Goal: Contribute content: Contribute content

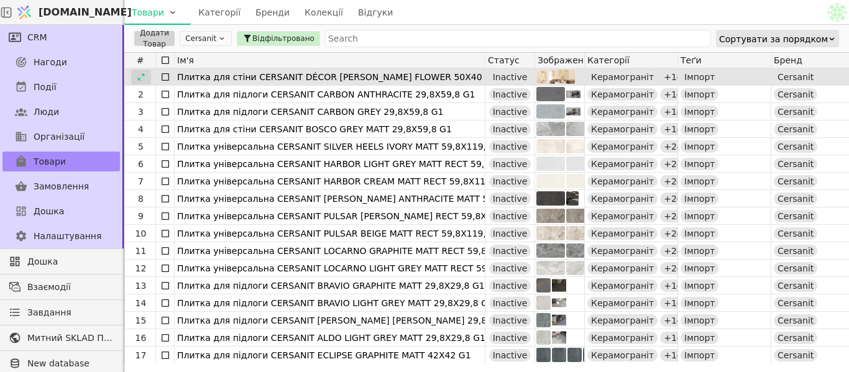
click at [142, 79] on icon at bounding box center [141, 77] width 9 height 9
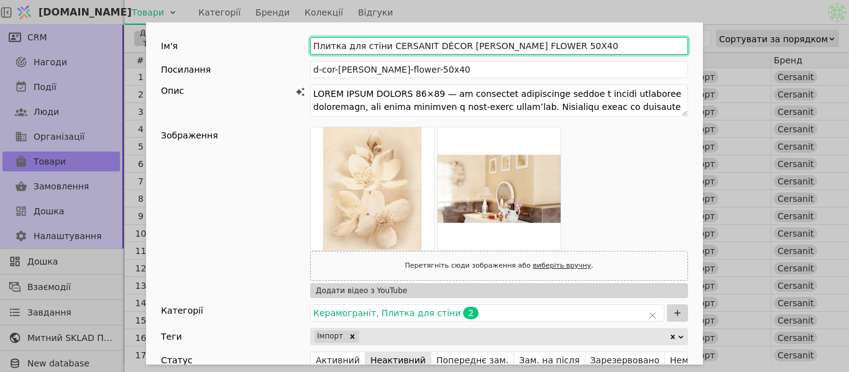
drag, startPoint x: 378, startPoint y: 45, endPoint x: 515, endPoint y: 50, distance: 136.2
click at [515, 50] on input "Плитка для стіни CERSANIT DÉCOR [PERSON_NAME] FLOWER 50X40" at bounding box center [499, 45] width 378 height 17
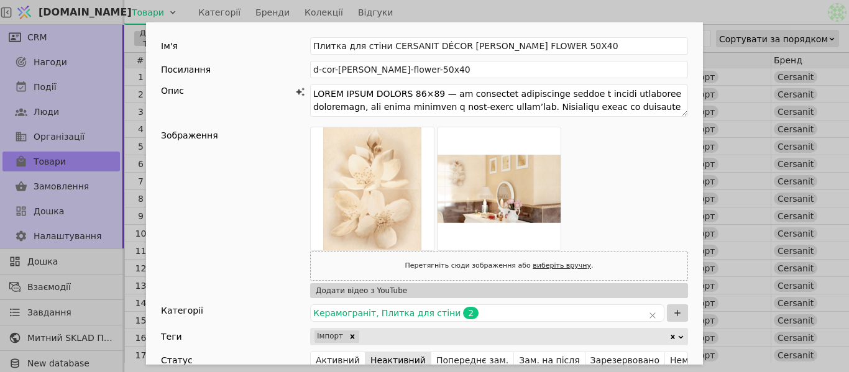
click at [508, 11] on div "Ім'я Плитка для стіни CERSANIT DÉCOR [PERSON_NAME] FLOWER 50X40 Посилання d-cor…" at bounding box center [424, 186] width 849 height 372
click at [507, 11] on div "Товари Категорії Бренди Колекції Відгуки" at bounding box center [474, 12] width 701 height 24
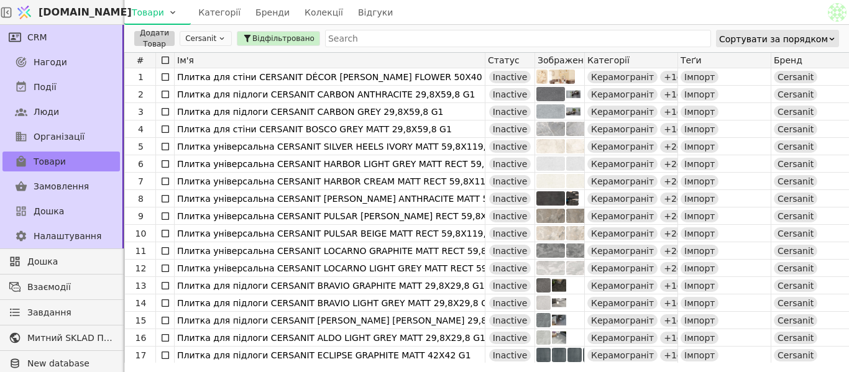
click at [315, 3] on link "Колекції" at bounding box center [323, 12] width 53 height 25
click at [316, 8] on link "Колекції" at bounding box center [323, 12] width 53 height 25
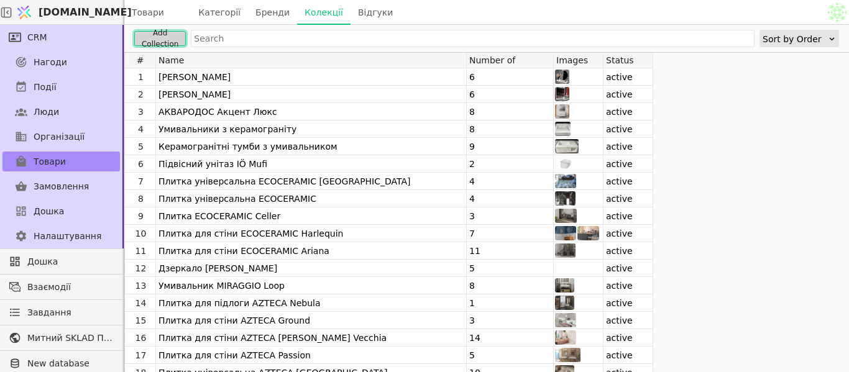
click at [168, 42] on button "Add Collection" at bounding box center [160, 38] width 52 height 15
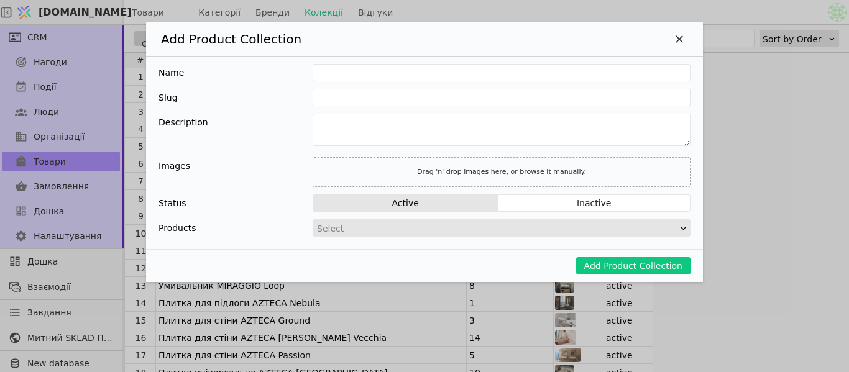
click at [372, 81] on div "Name Slug Description Images Drag 'n' drop images here, or browse it manually .…" at bounding box center [424, 153] width 557 height 193
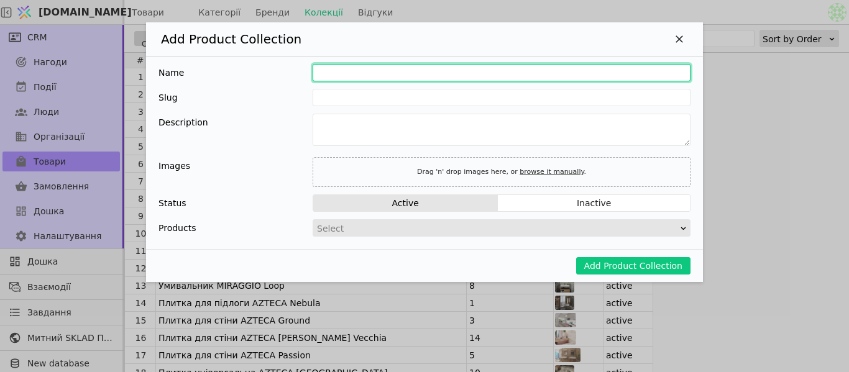
click at [374, 77] on input "Add Product Collection" at bounding box center [502, 72] width 378 height 17
paste input "CERSANIT CARBON"
type input "CERSANIT CARBON"
type input "cersanit-carbon"
type input "CERSANIT CARBON"
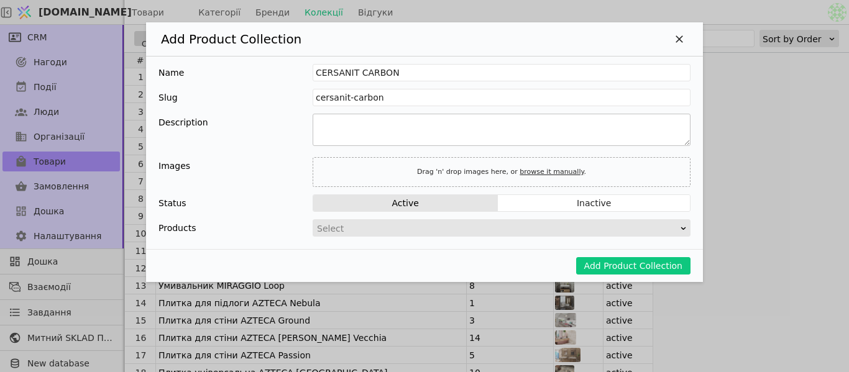
click at [372, 134] on textarea "Add Product Collection" at bounding box center [502, 130] width 378 height 32
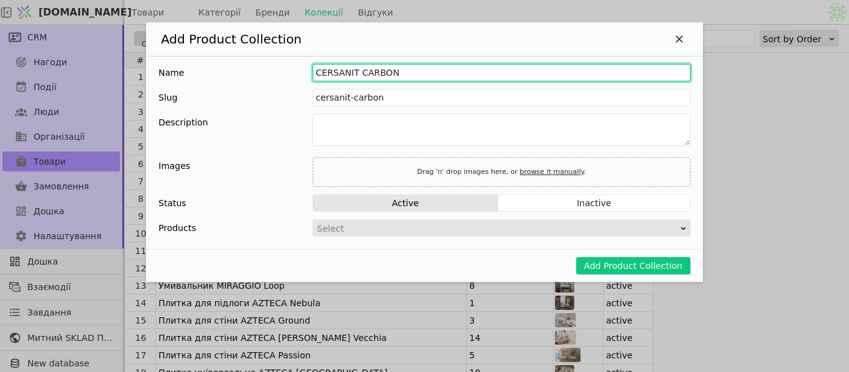
drag, startPoint x: 318, startPoint y: 71, endPoint x: 431, endPoint y: 75, distance: 112.6
click at [434, 75] on input "CERSANIT CARBON" at bounding box center [502, 72] width 378 height 17
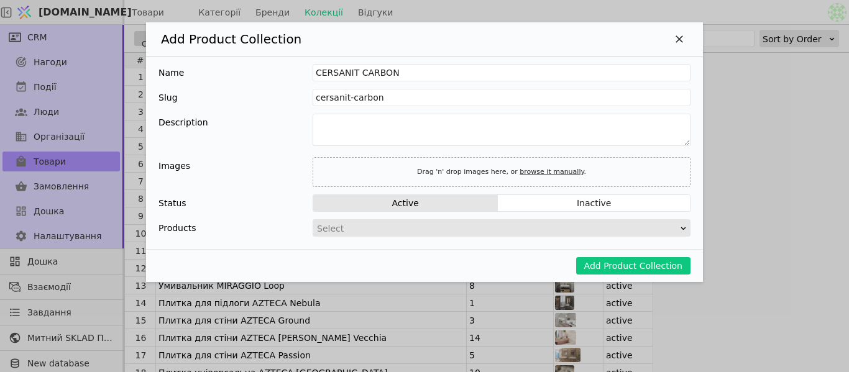
click at [543, 174] on link "browse it manually" at bounding box center [552, 172] width 64 height 8
type input "C:\fakepath\2.png"
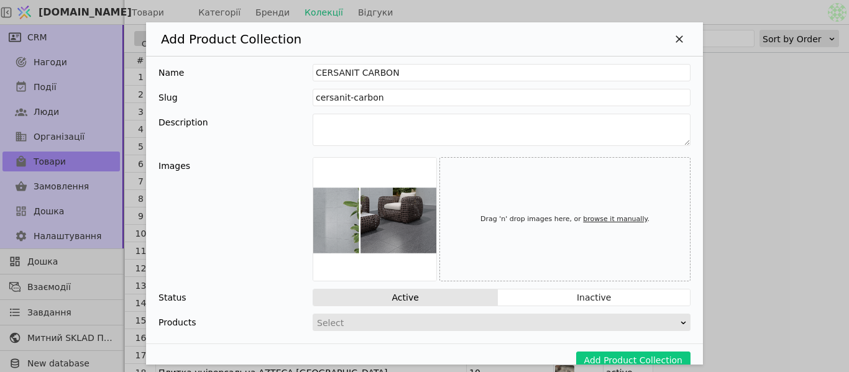
click at [583, 220] on link "browse it manually" at bounding box center [615, 219] width 64 height 8
type input "C:\fakepath\2.png"
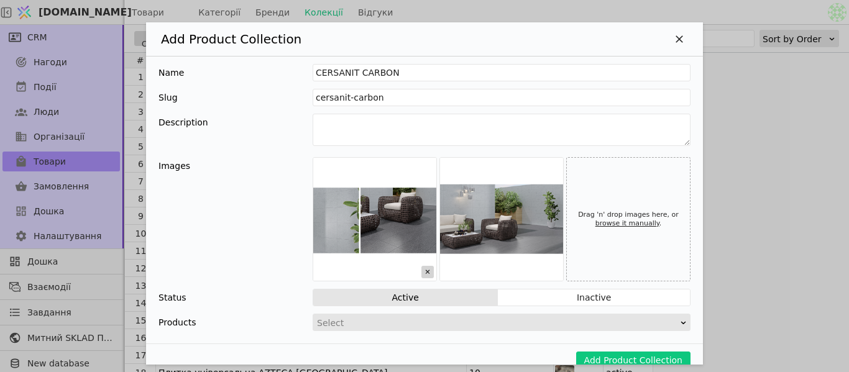
click at [421, 271] on icon "Add Product Collection" at bounding box center [427, 272] width 12 height 12
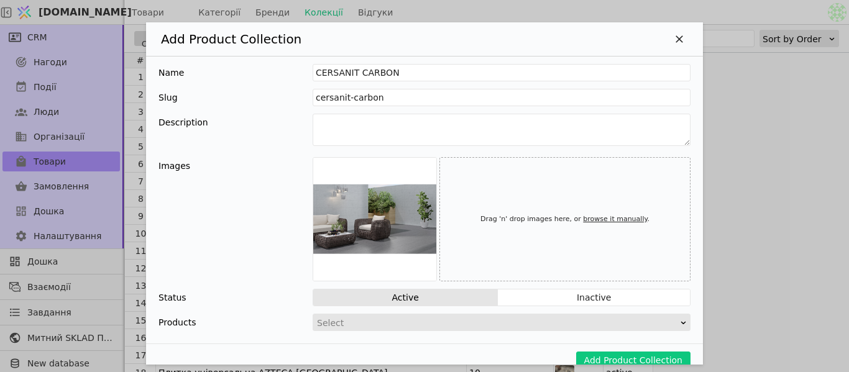
click at [243, 183] on div "Images Drag 'n' drop images here, or browse it manually ." at bounding box center [424, 219] width 532 height 124
